Goal: Task Accomplishment & Management: Manage account settings

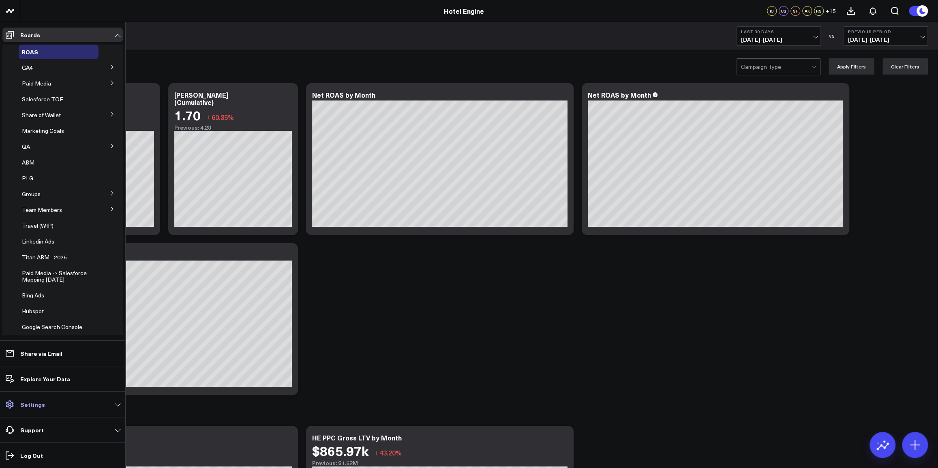
click at [50, 405] on link "Settings" at bounding box center [62, 404] width 120 height 15
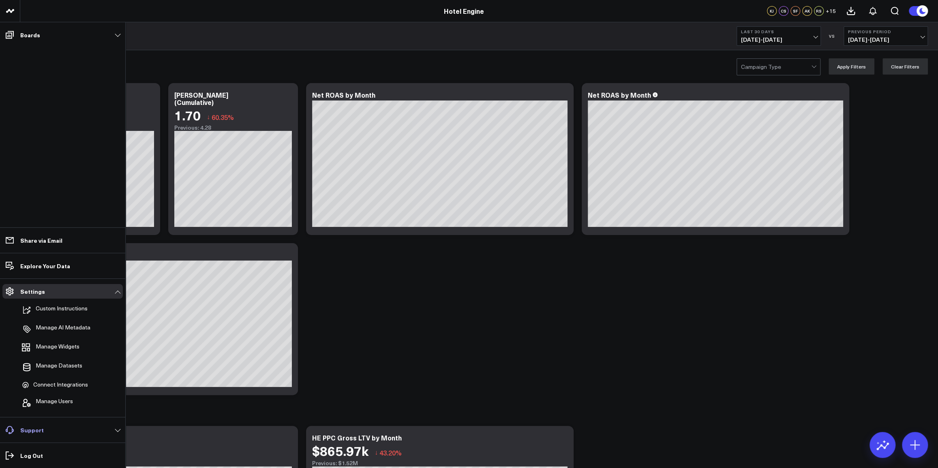
click at [61, 429] on link "Support" at bounding box center [62, 430] width 120 height 15
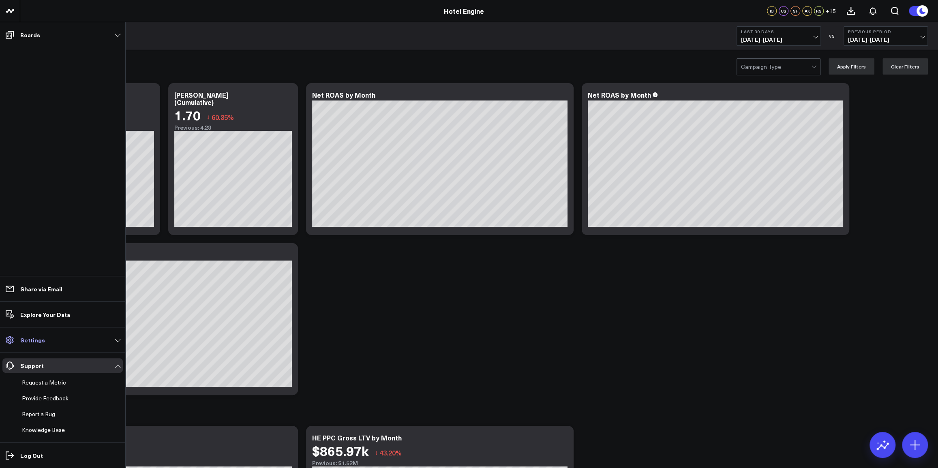
click at [67, 340] on link "Settings" at bounding box center [62, 340] width 120 height 15
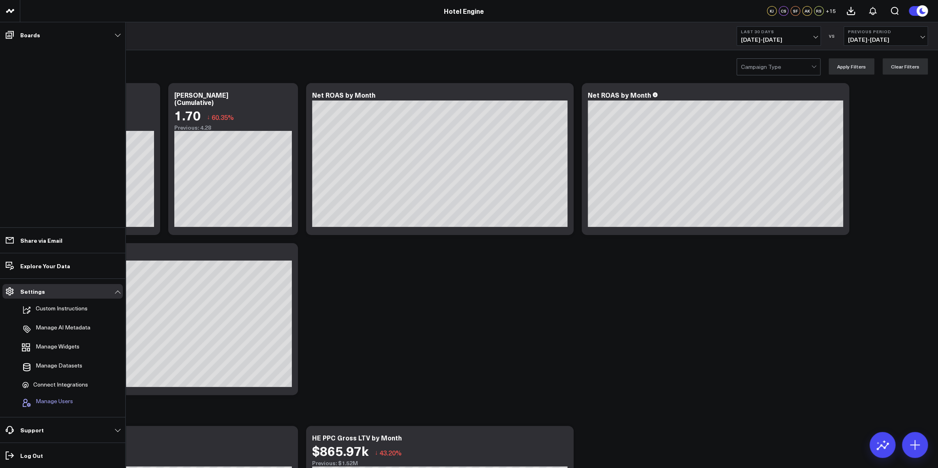
click at [48, 397] on button "Manage Users" at bounding box center [46, 403] width 54 height 18
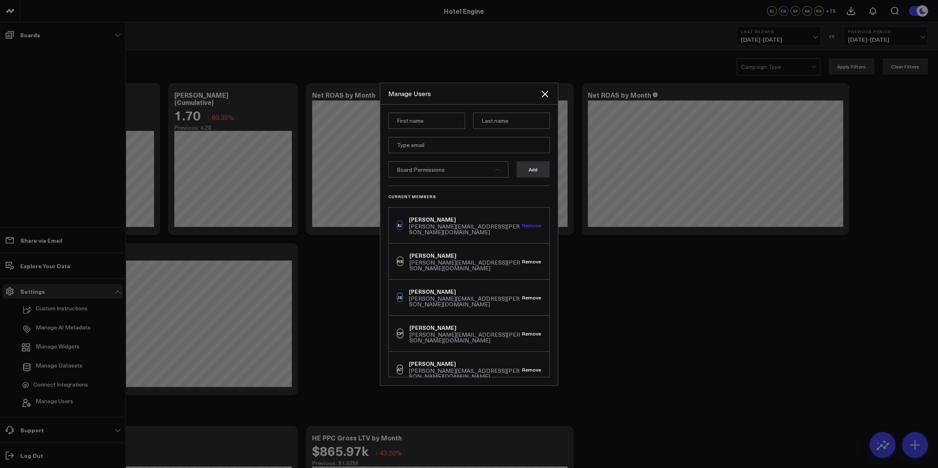
click at [529, 224] on button "Remove" at bounding box center [531, 226] width 19 height 6
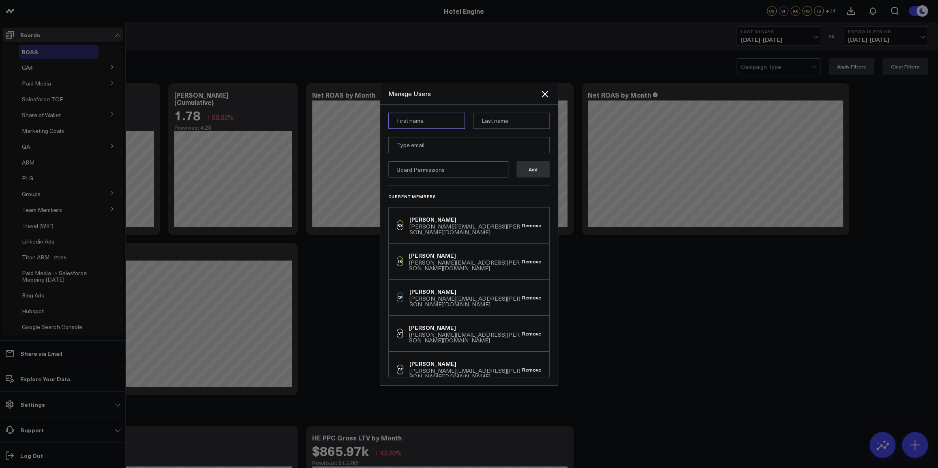
click at [416, 118] on input at bounding box center [426, 121] width 77 height 16
type input "Colm"
click at [495, 124] on input at bounding box center [511, 121] width 77 height 16
type input "Shalvey"
type input "[EMAIL_ADDRESS][DOMAIN_NAME]"
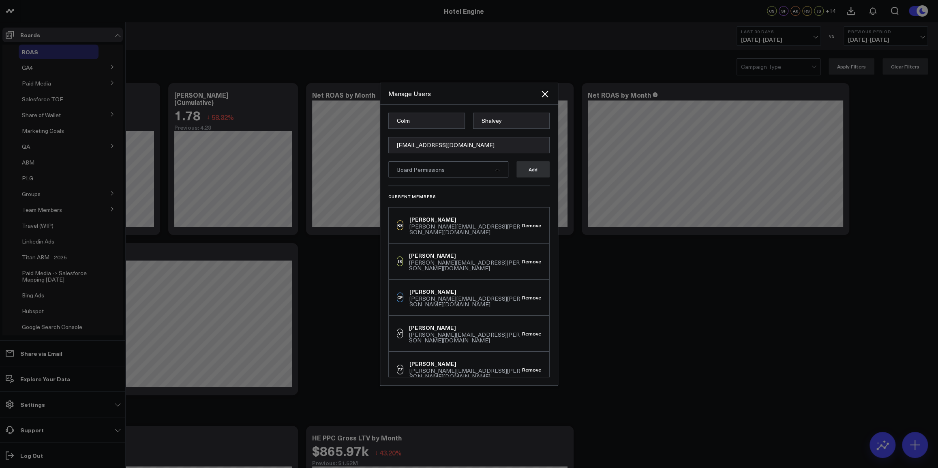
click at [494, 170] on div "Board Permissions" at bounding box center [448, 169] width 120 height 16
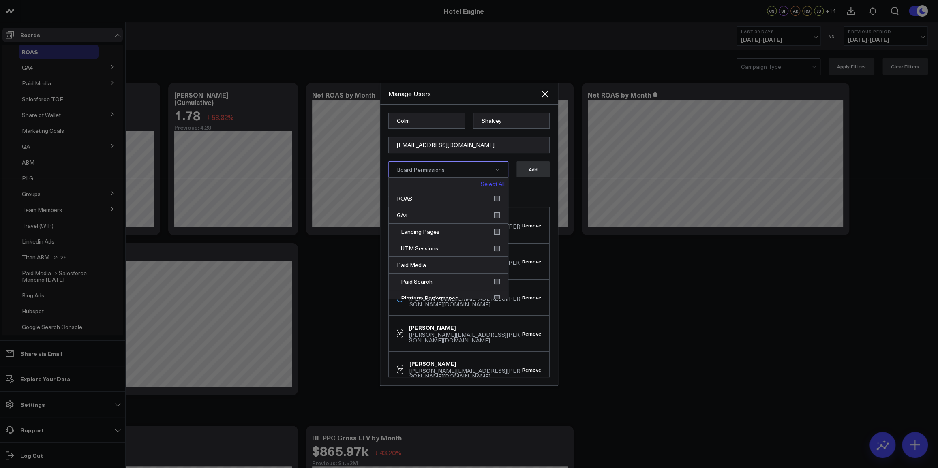
click at [493, 185] on link "Select All" at bounding box center [493, 184] width 24 height 6
click at [530, 173] on button "Add" at bounding box center [533, 169] width 33 height 16
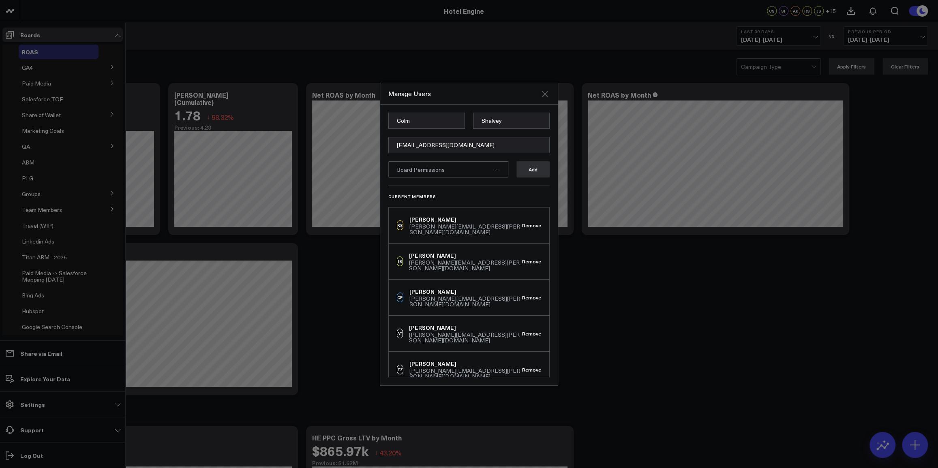
click at [545, 94] on icon "Close" at bounding box center [545, 94] width 6 height 6
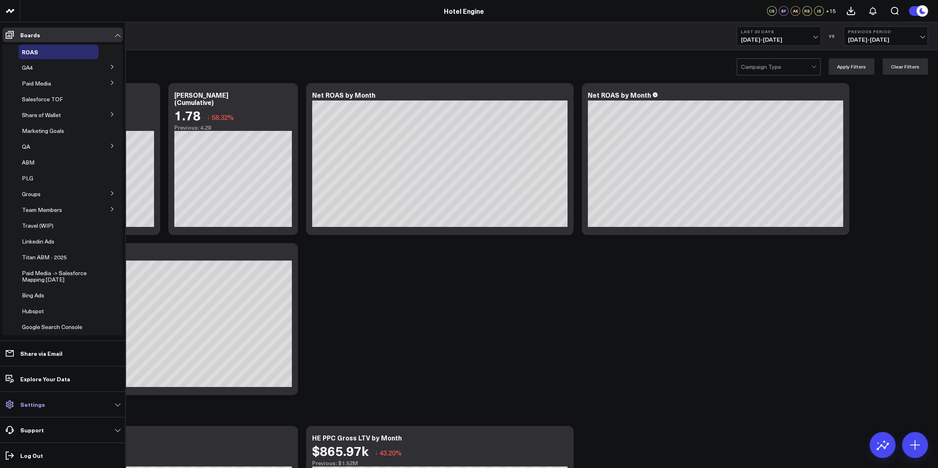
click at [61, 403] on link "Settings" at bounding box center [62, 404] width 120 height 15
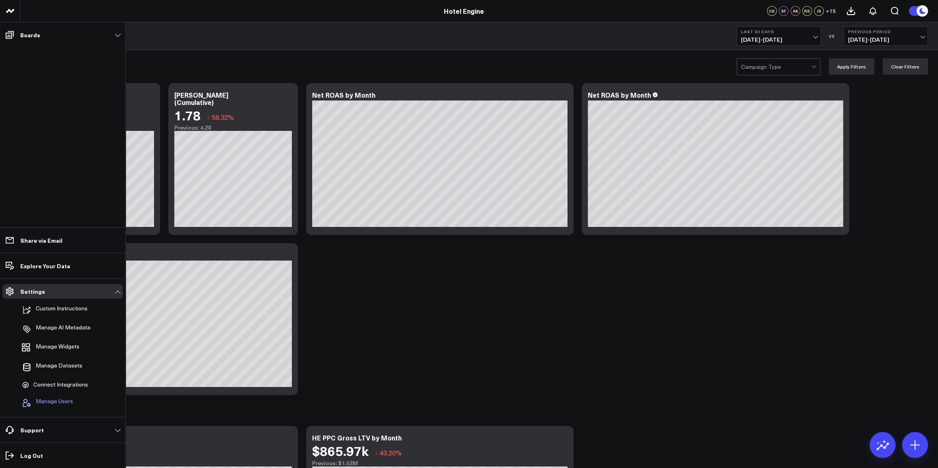
click at [60, 403] on span "Manage Users" at bounding box center [54, 403] width 37 height 10
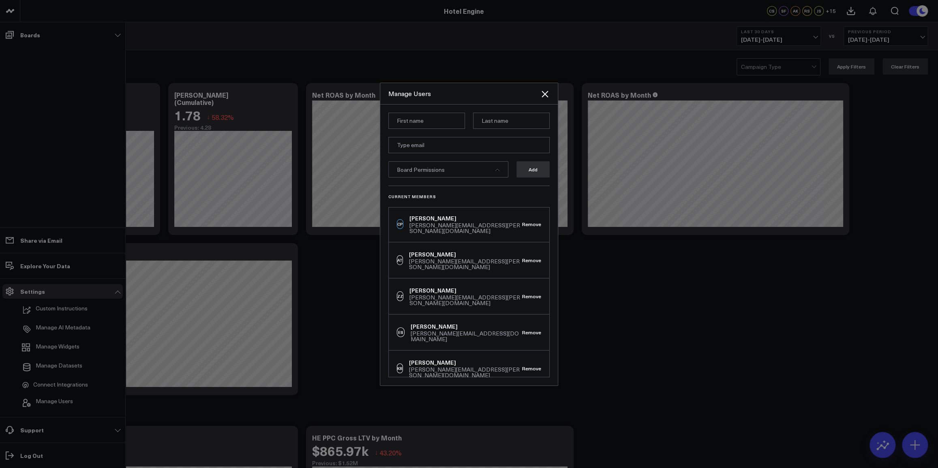
scroll to position [147, 0]
click at [653, 298] on div at bounding box center [469, 234] width 938 height 468
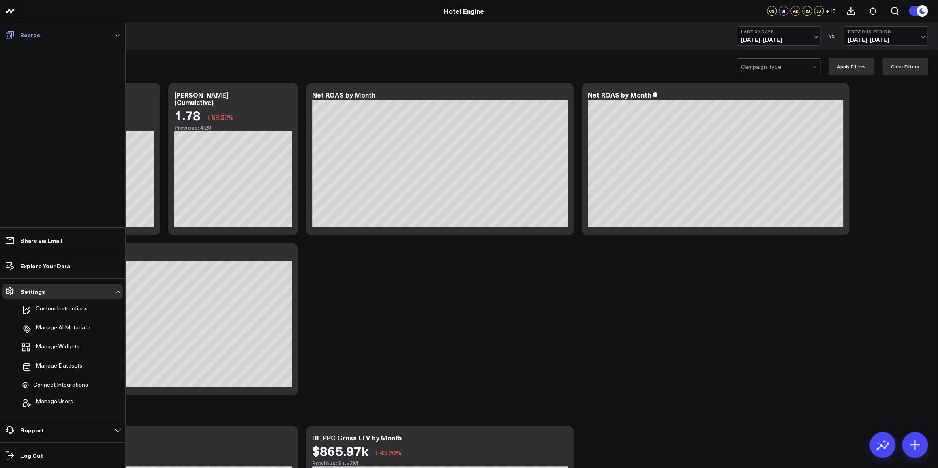
click at [119, 34] on link "Boards" at bounding box center [62, 35] width 120 height 15
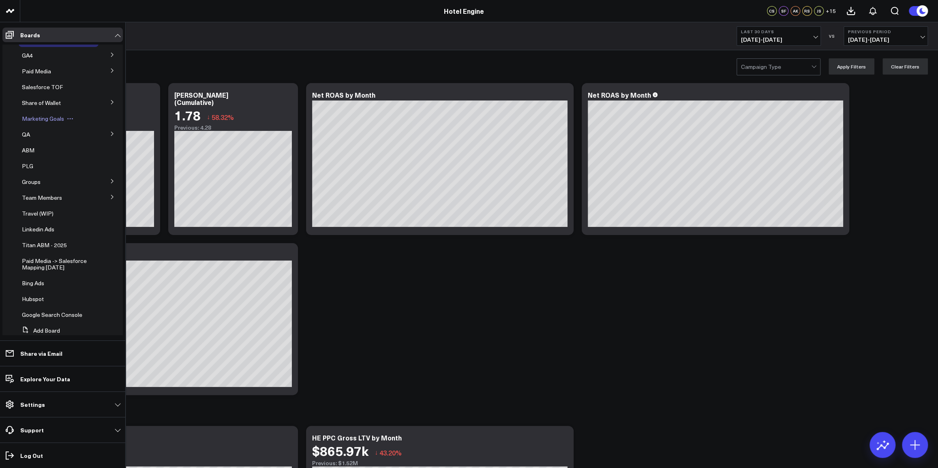
scroll to position [0, 0]
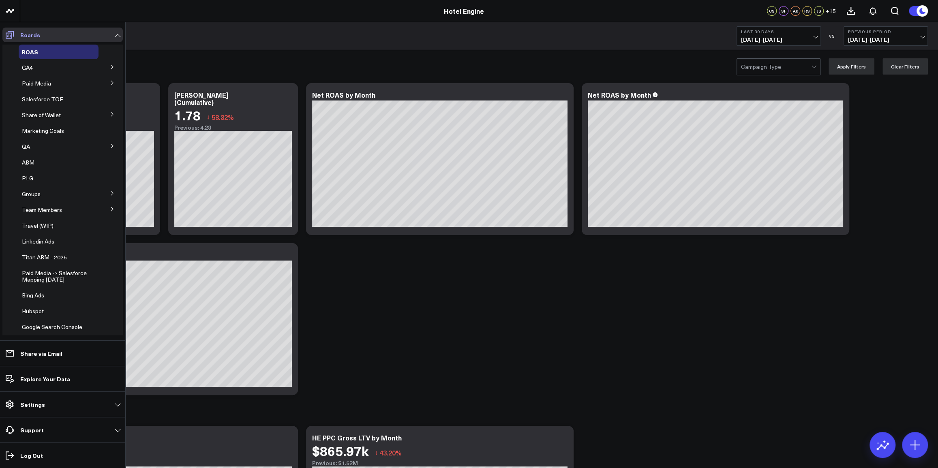
click at [118, 36] on link "Boards" at bounding box center [62, 35] width 120 height 15
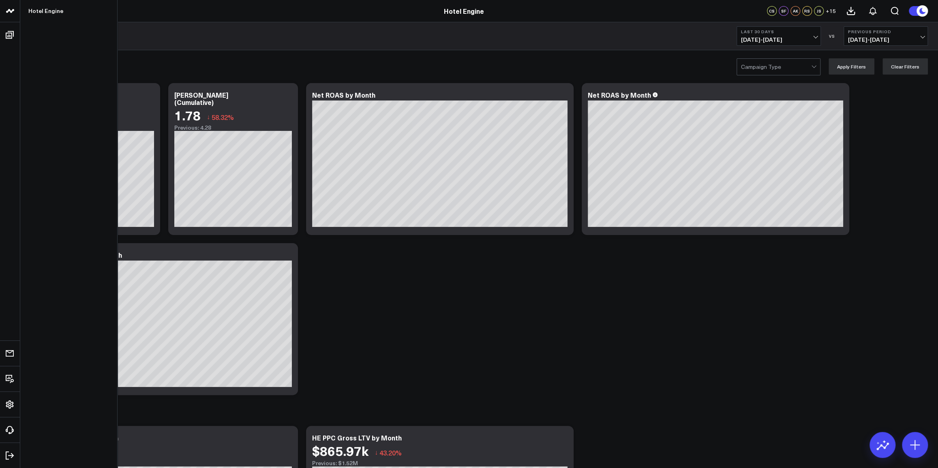
click at [12, 9] on icon at bounding box center [10, 11] width 10 height 10
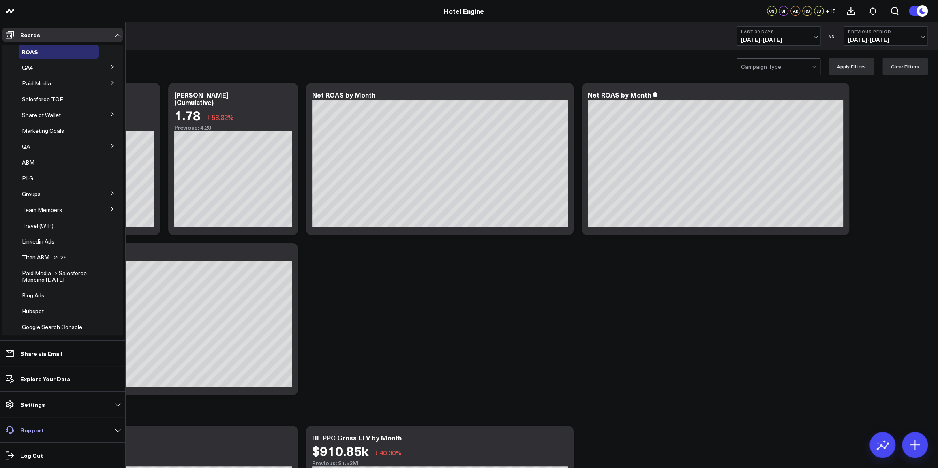
click at [65, 430] on link "Support" at bounding box center [62, 430] width 120 height 15
